Goal: Transaction & Acquisition: Subscribe to service/newsletter

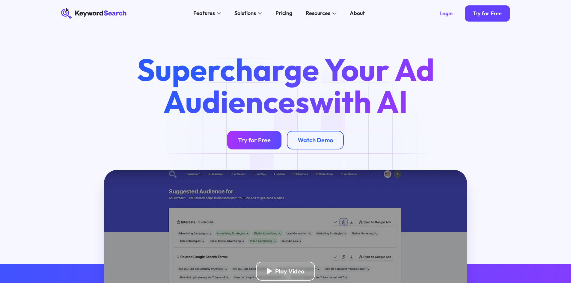
drag, startPoint x: 0, startPoint y: 0, endPoint x: 245, endPoint y: 137, distance: 280.4
click at [245, 137] on link "Try for Free" at bounding box center [254, 140] width 54 height 19
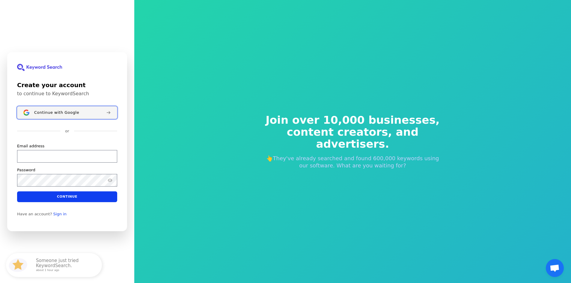
click at [86, 113] on div "Continue with Google" at bounding box center [67, 112] width 67 height 5
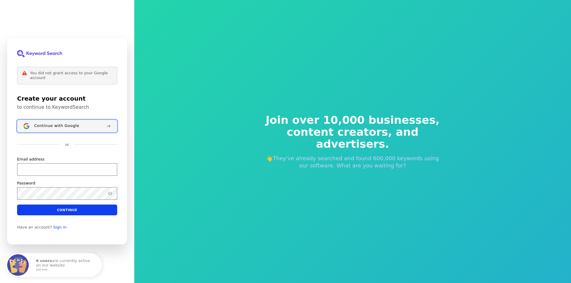
click at [93, 127] on div "Continue with Google" at bounding box center [67, 126] width 67 height 5
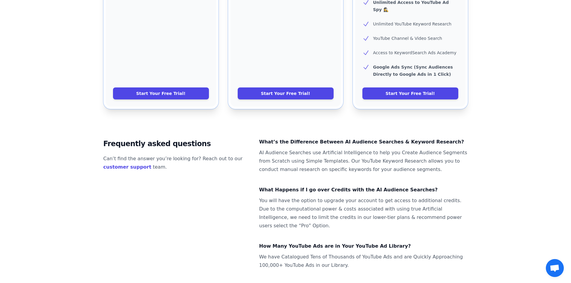
scroll to position [347, 0]
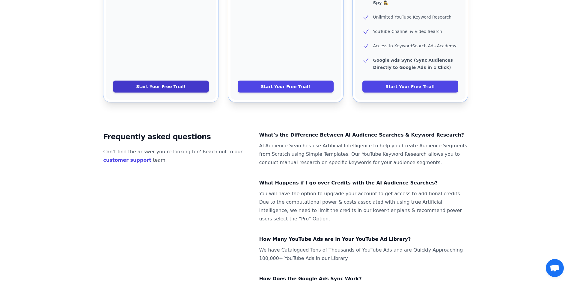
click at [175, 81] on link "Start Your Free Trial!" at bounding box center [161, 87] width 96 height 12
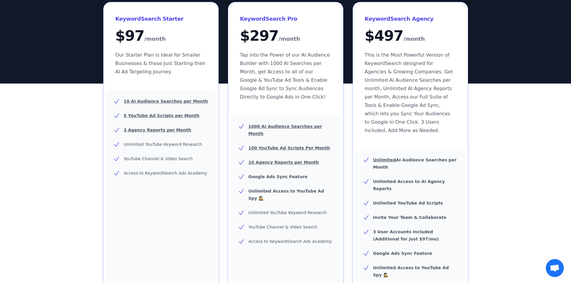
scroll to position [0, 0]
